Goal: Navigation & Orientation: Find specific page/section

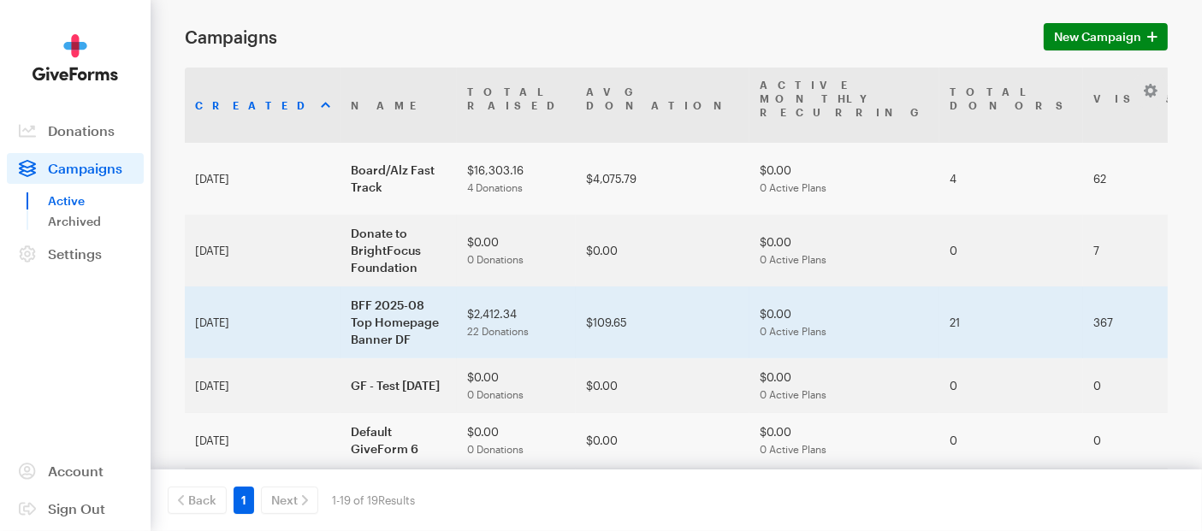
scroll to position [95, 0]
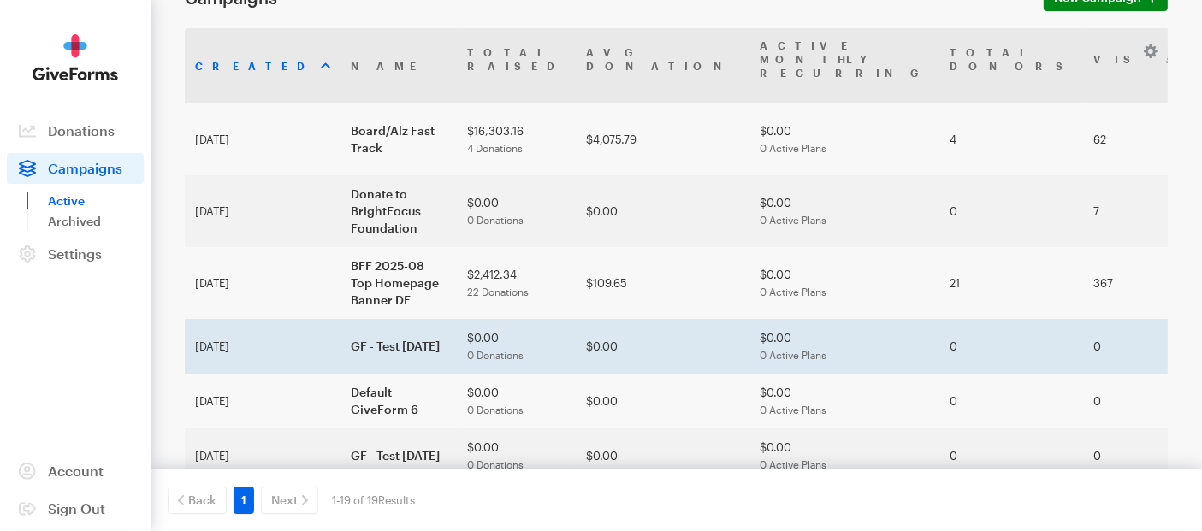
click at [258, 334] on td "Jun 06, 2025" at bounding box center [263, 346] width 156 height 55
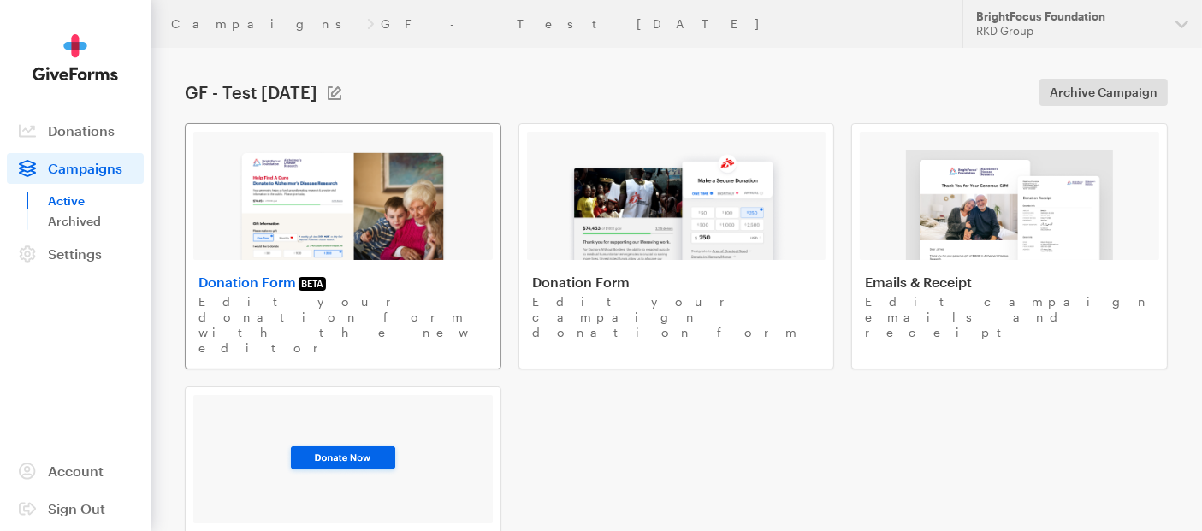
click at [361, 230] on img at bounding box center [343, 205] width 210 height 109
click at [1176, 26] on button "BrightFocus Foundation RKD Group" at bounding box center [1081, 24] width 239 height 48
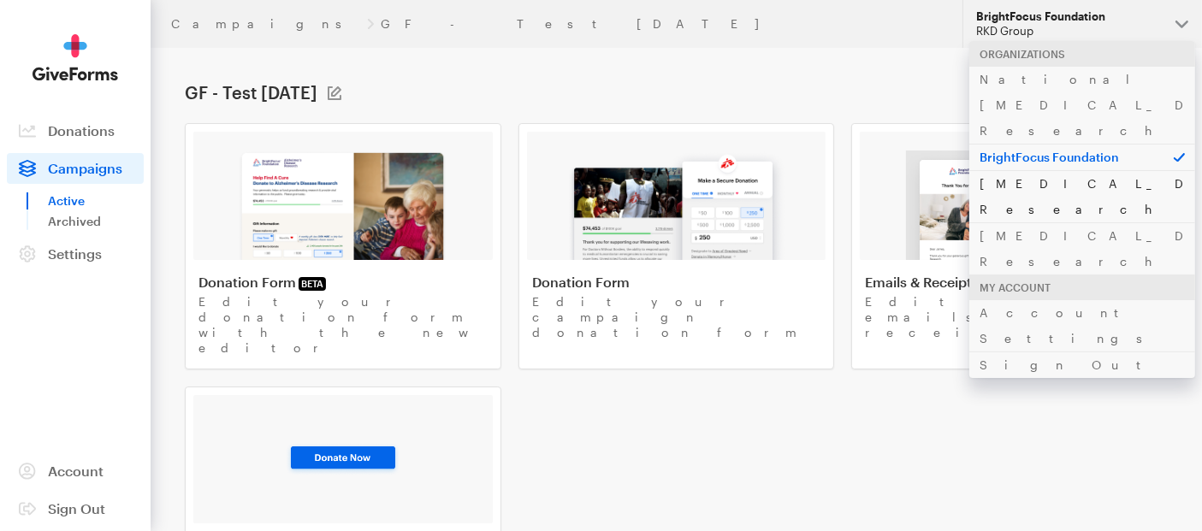
click at [1058, 170] on link "[MEDICAL_DATA] Research" at bounding box center [1082, 196] width 226 height 52
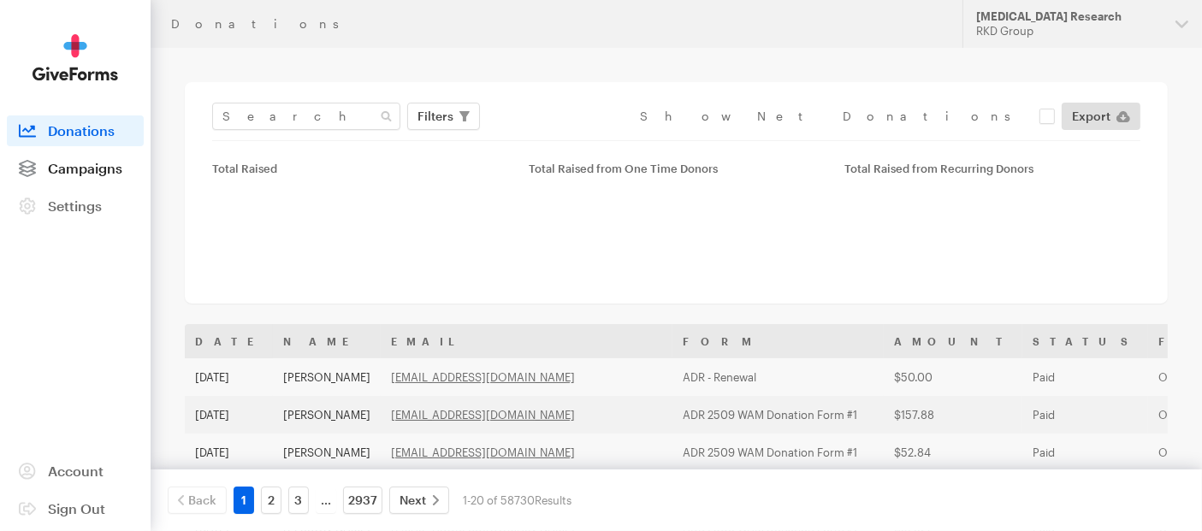
click at [109, 168] on span "Campaigns" at bounding box center [85, 168] width 74 height 16
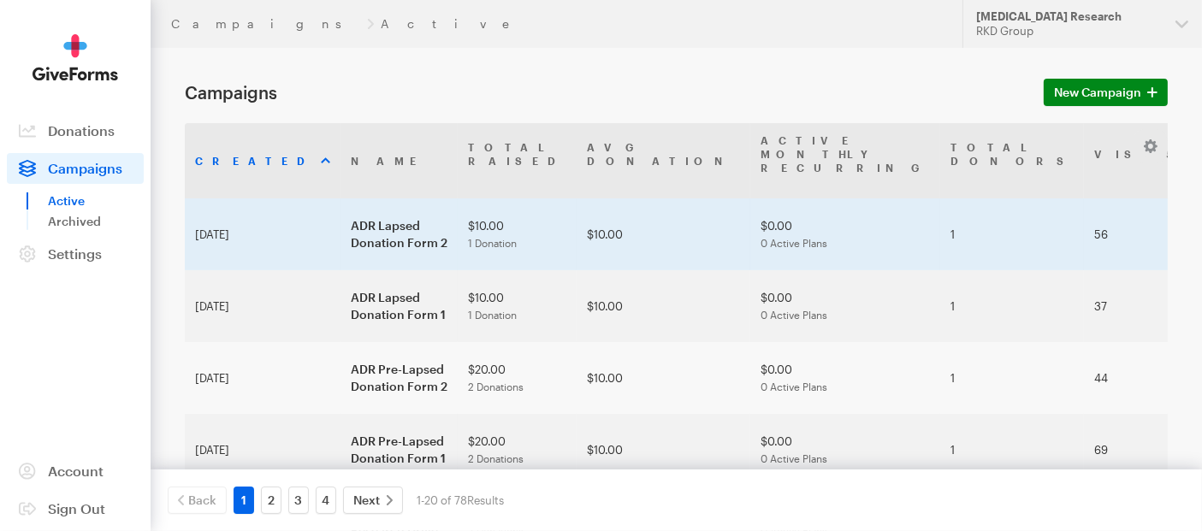
click at [260, 200] on td "Sep 18, 2025" at bounding box center [263, 234] width 156 height 72
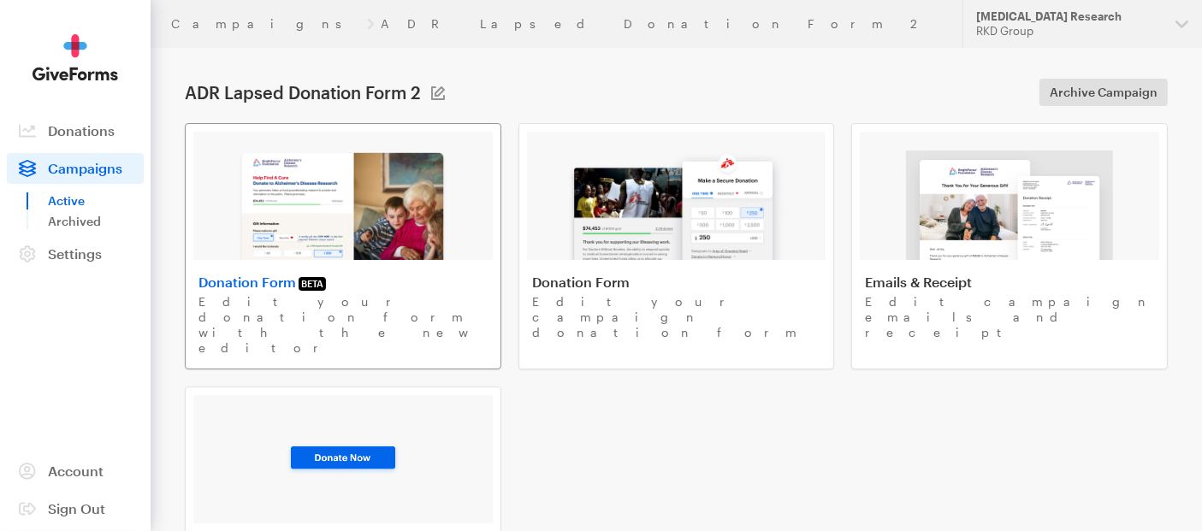
click at [340, 235] on img at bounding box center [343, 205] width 210 height 109
click at [643, 218] on img at bounding box center [676, 205] width 218 height 109
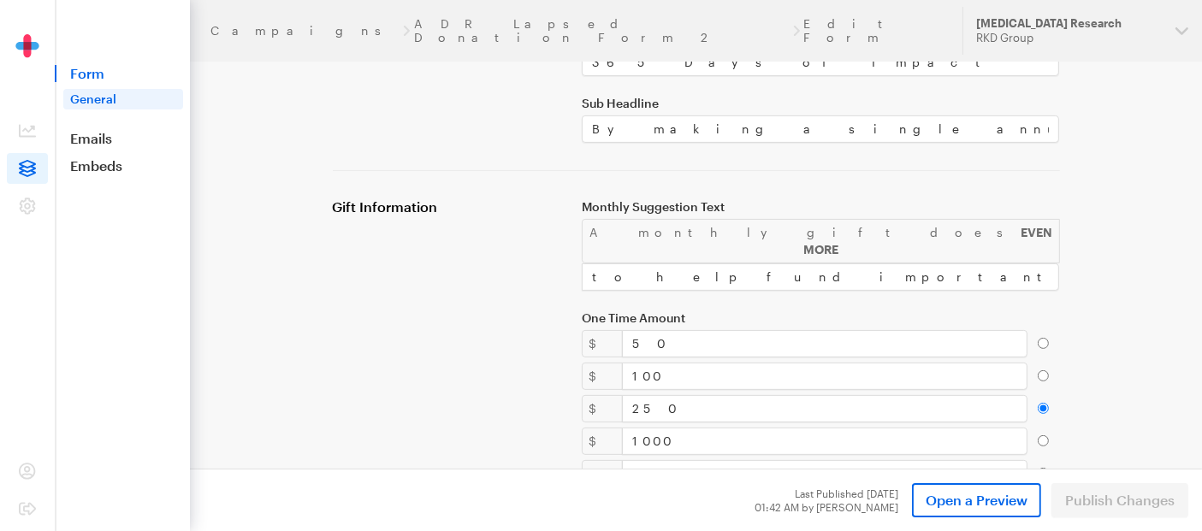
scroll to position [439, 0]
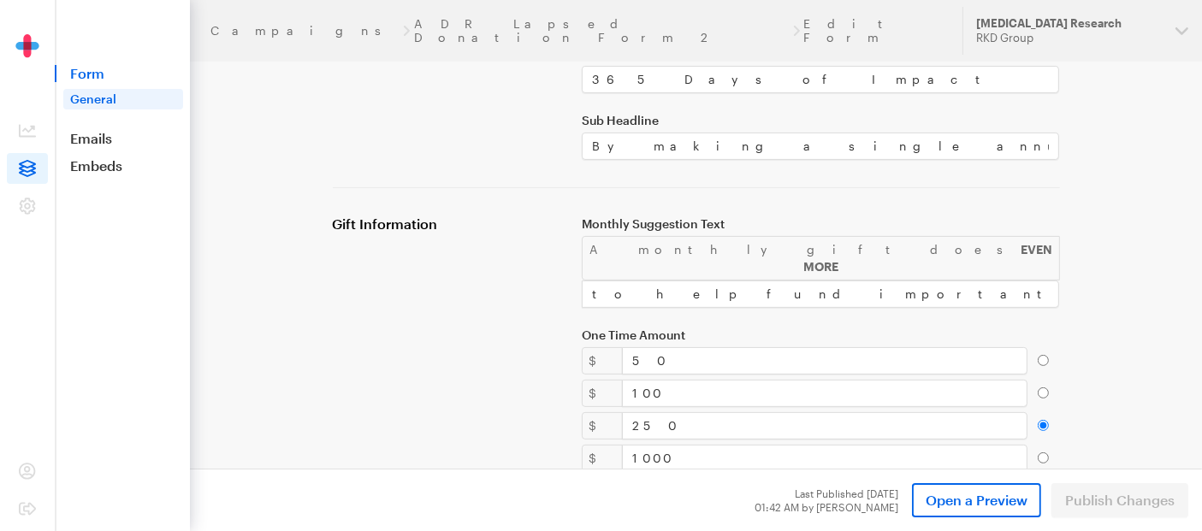
click at [626, 236] on div "A monthly gift does EVEN MORE" at bounding box center [821, 258] width 479 height 44
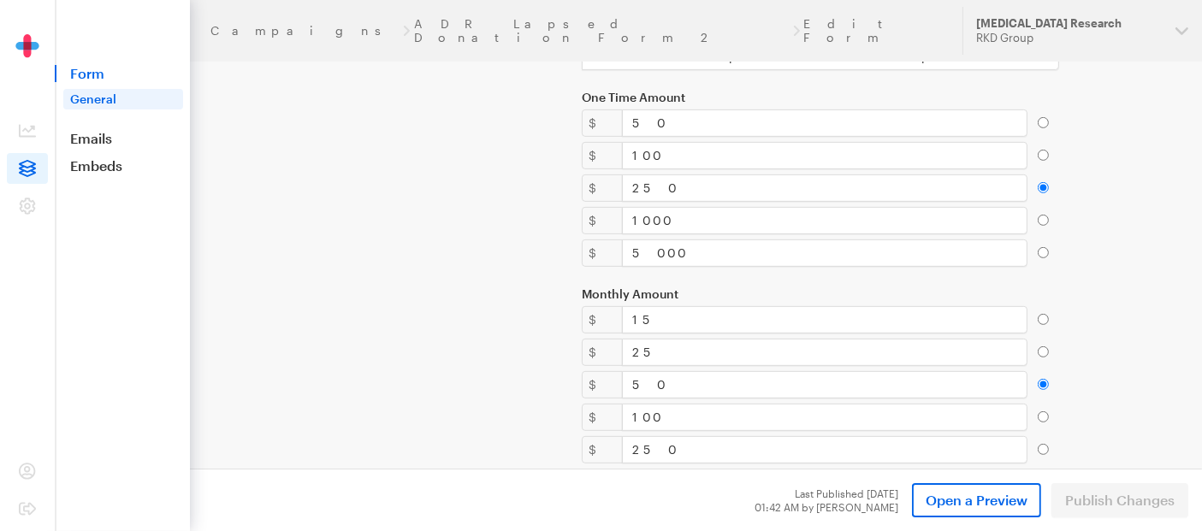
scroll to position [344, 0]
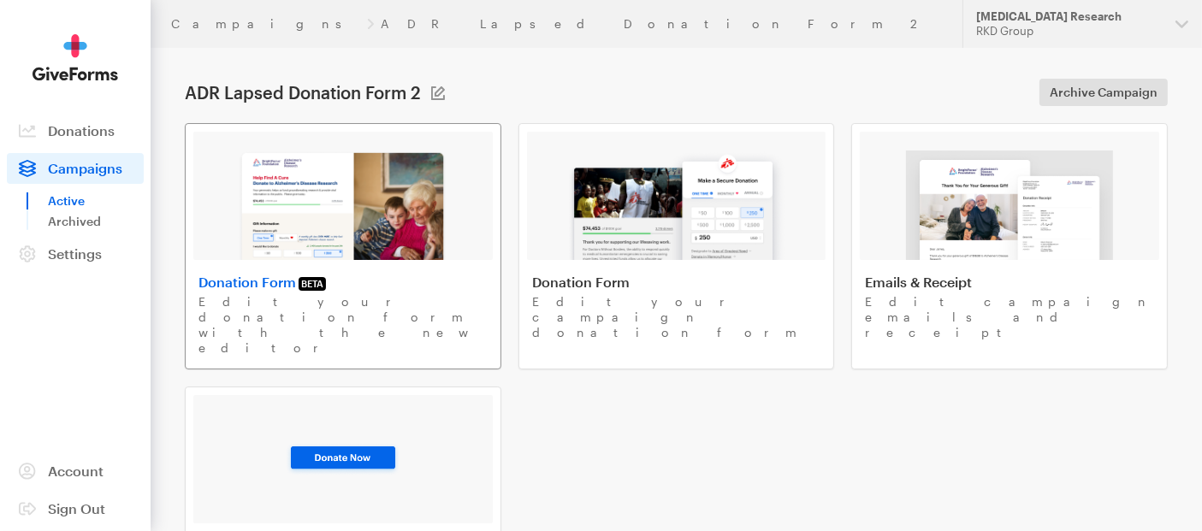
click at [357, 245] on img at bounding box center [343, 205] width 210 height 109
click at [95, 169] on span "Campaigns" at bounding box center [85, 168] width 74 height 16
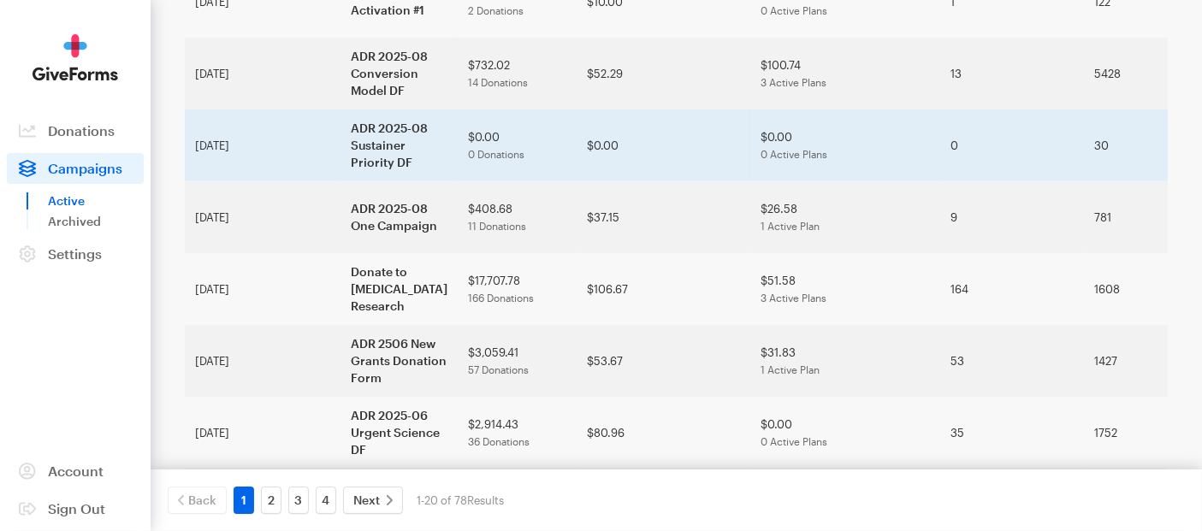
scroll to position [1045, 0]
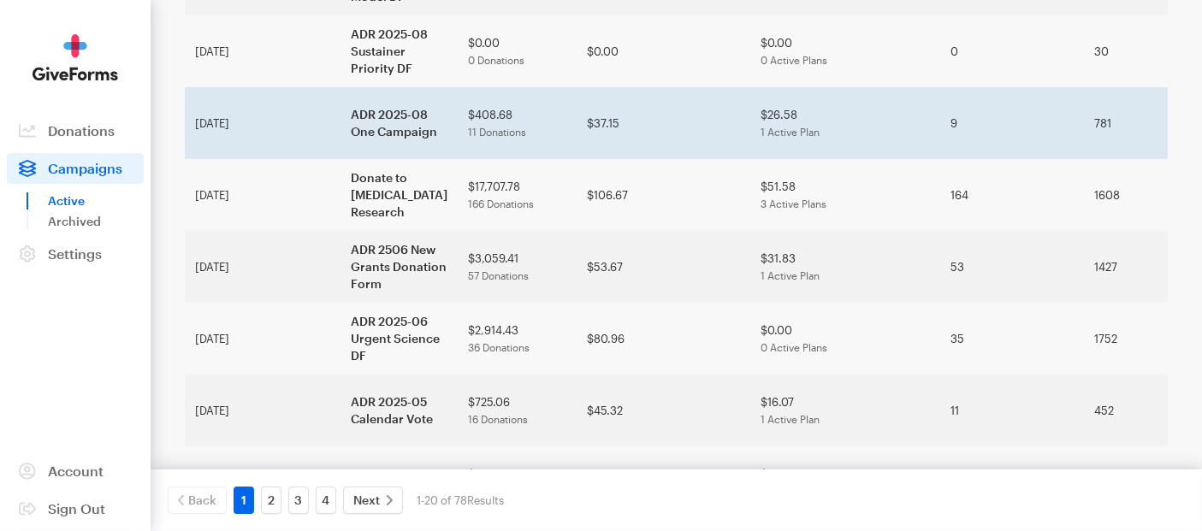
click at [223, 159] on td "[DATE]" at bounding box center [263, 123] width 156 height 72
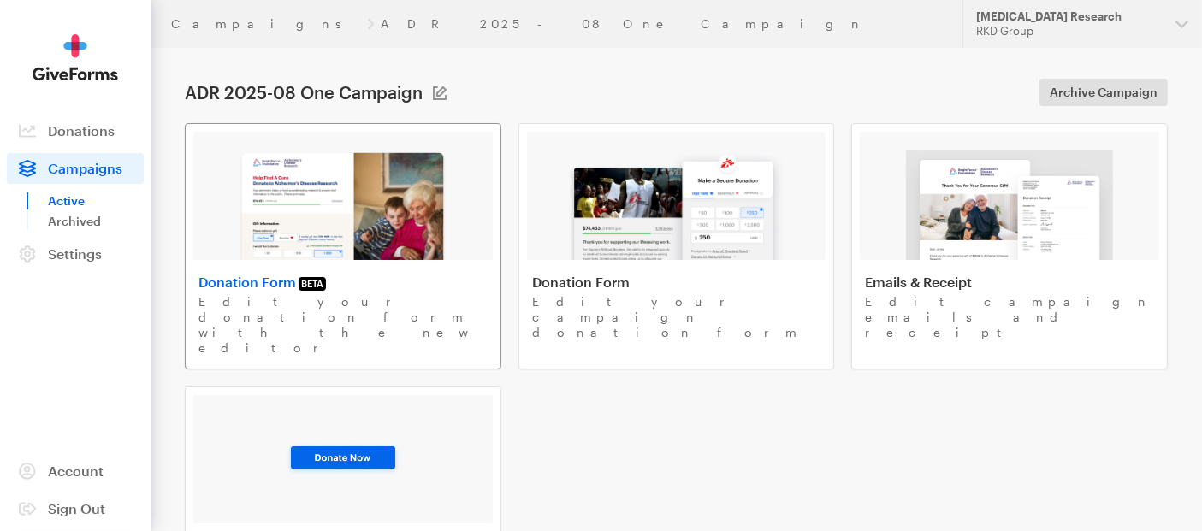
click at [361, 237] on img at bounding box center [343, 205] width 210 height 109
click at [70, 174] on span "Campaigns" at bounding box center [85, 168] width 74 height 16
